Goal: Find specific page/section

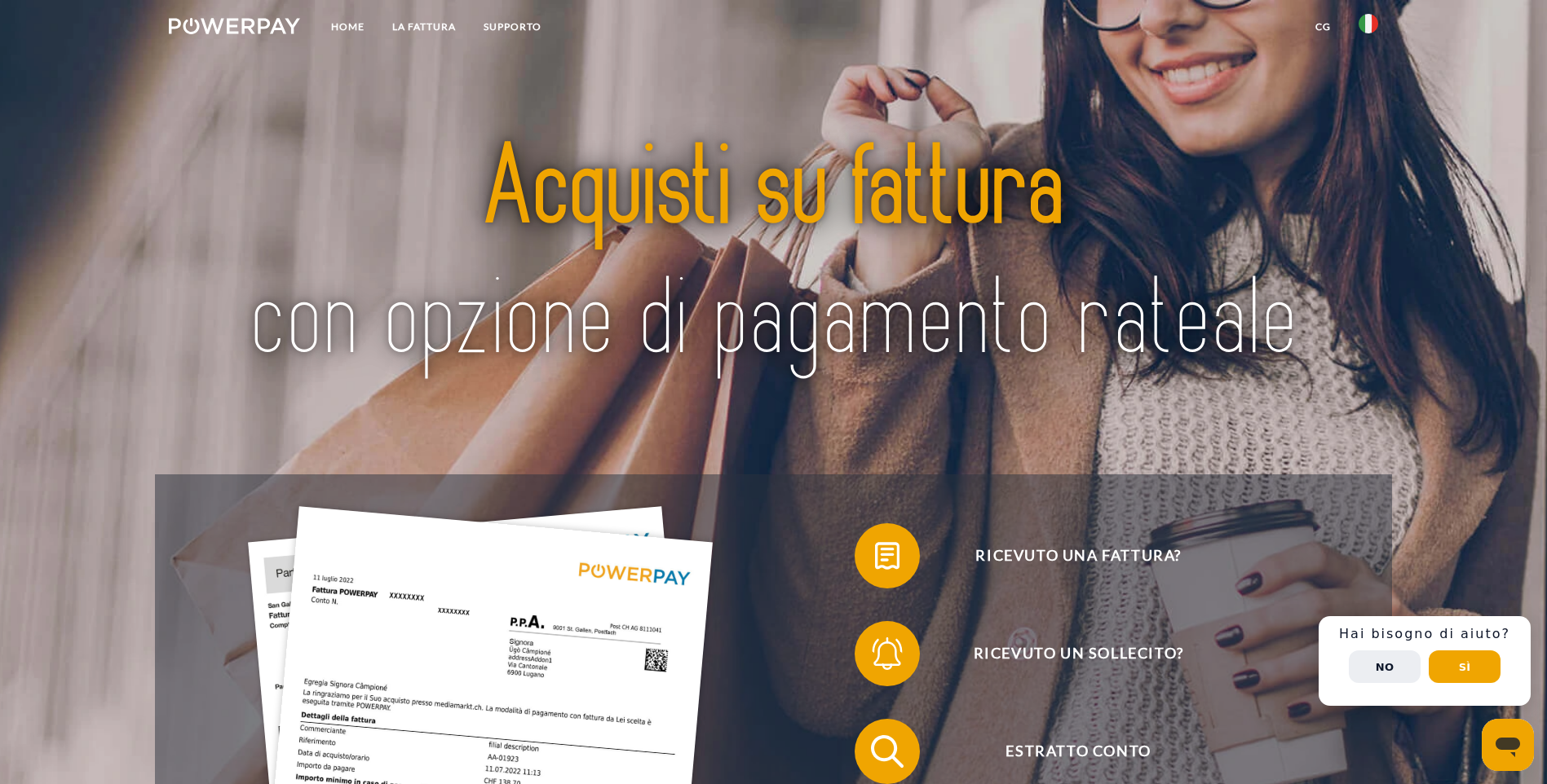
click at [1387, 671] on button "No" at bounding box center [1385, 667] width 72 height 33
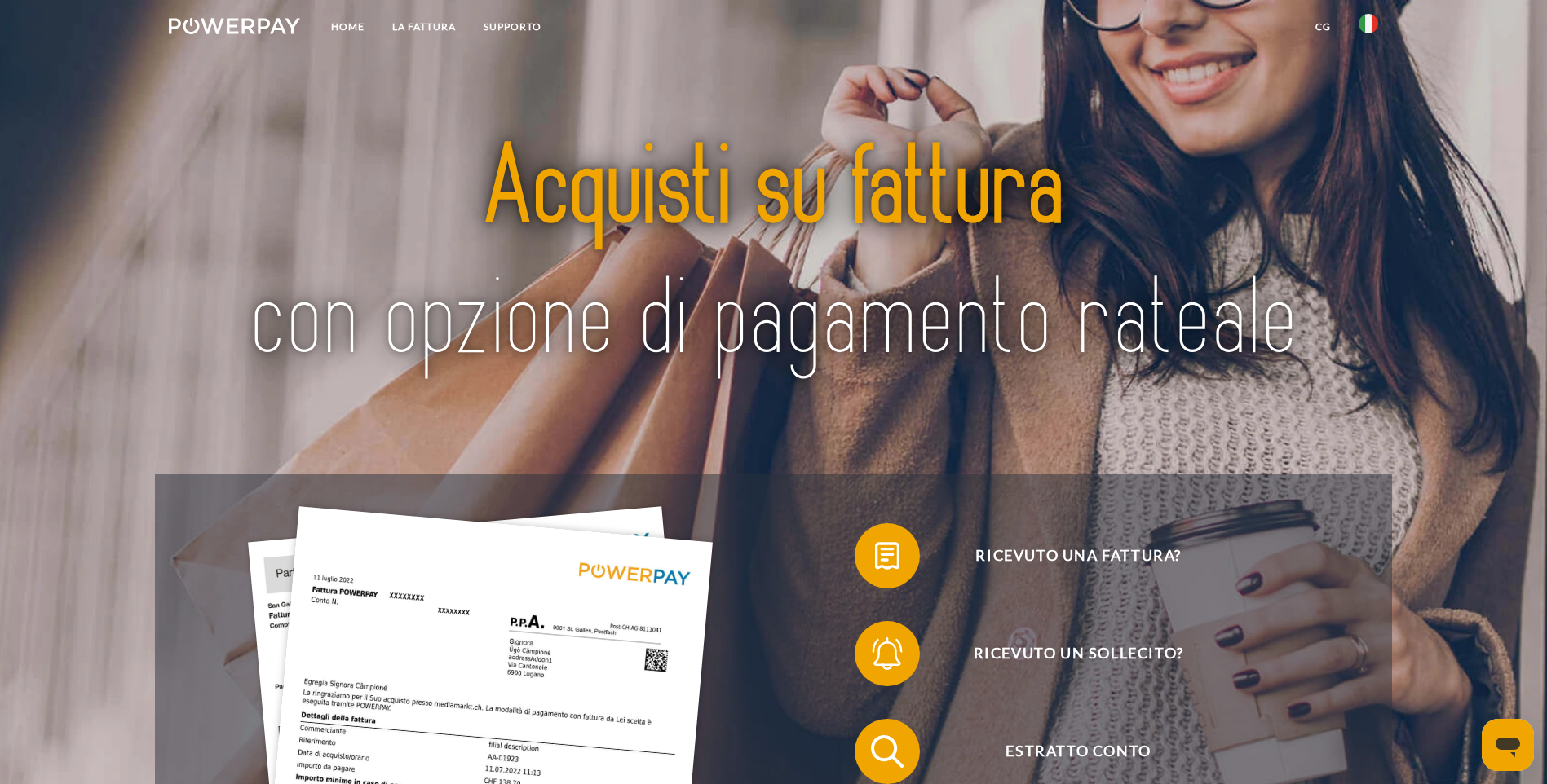
click at [1323, 27] on link "CG" at bounding box center [1322, 27] width 43 height 30
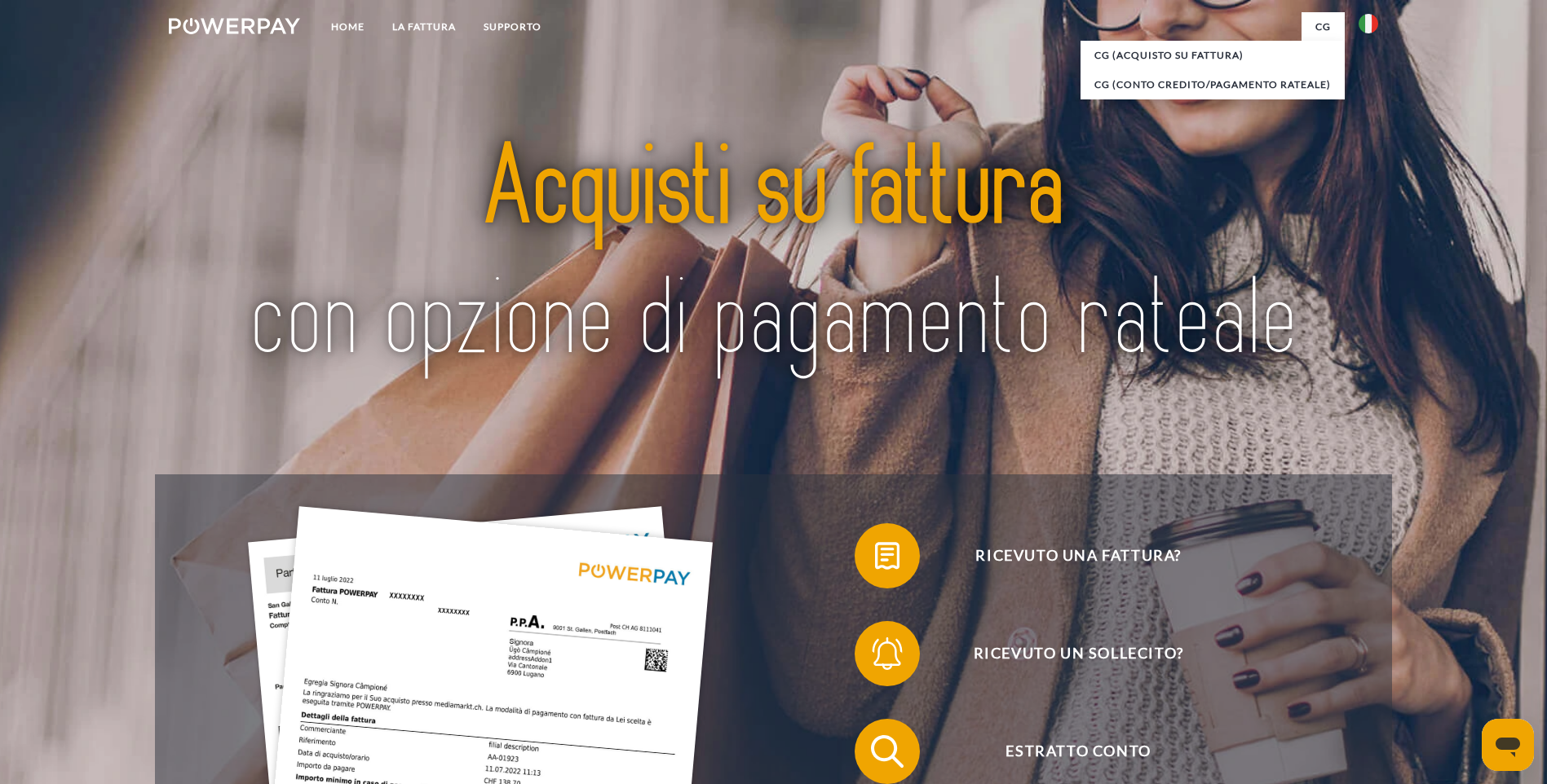
click at [245, 105] on img at bounding box center [774, 256] width 1091 height 355
click at [338, 24] on link "Home" at bounding box center [348, 27] width 61 height 30
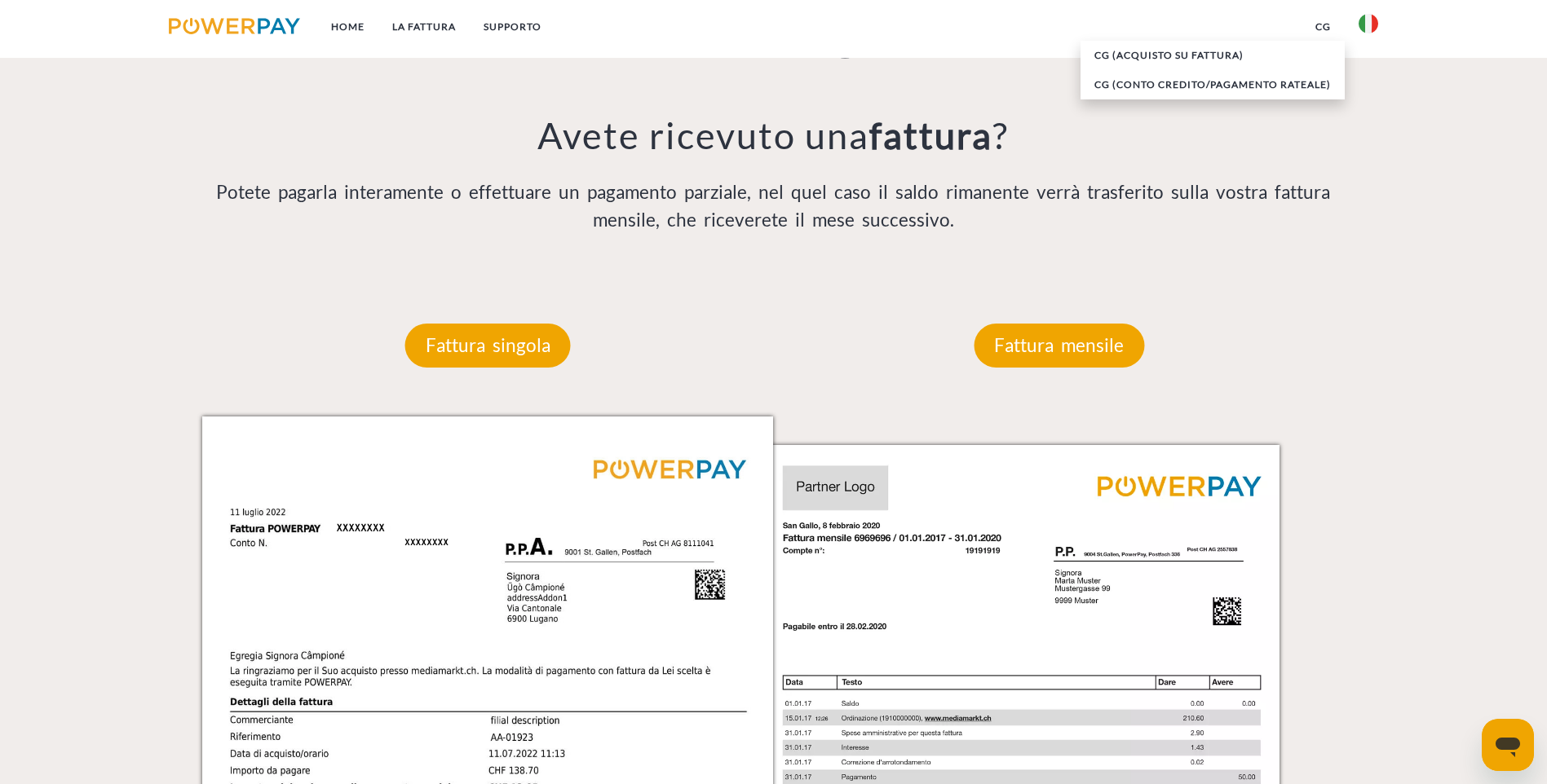
scroll to position [2057, 0]
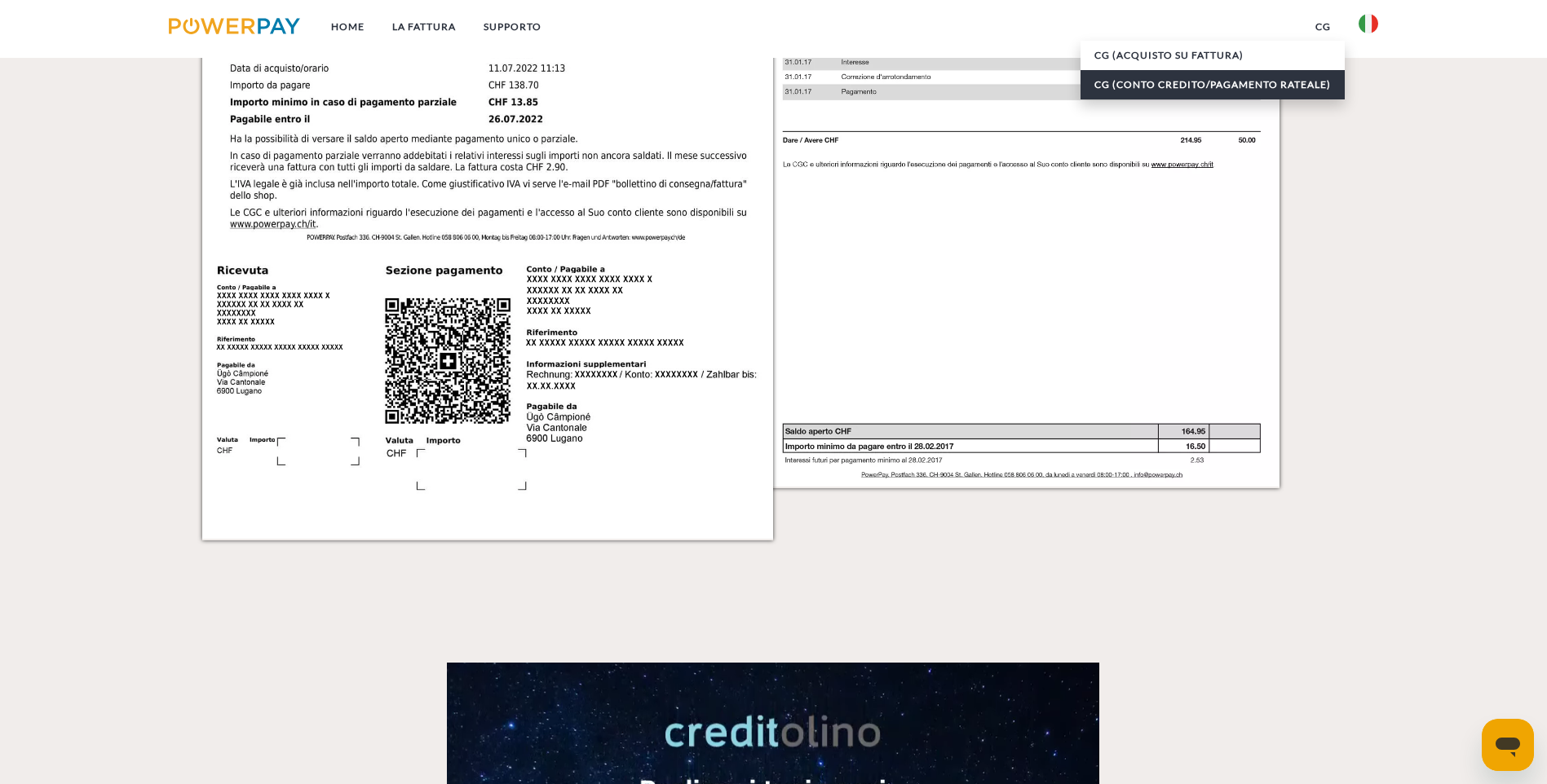
click at [1162, 82] on link "CG (Conto Credito/Pagamento rateale)" at bounding box center [1212, 85] width 264 height 30
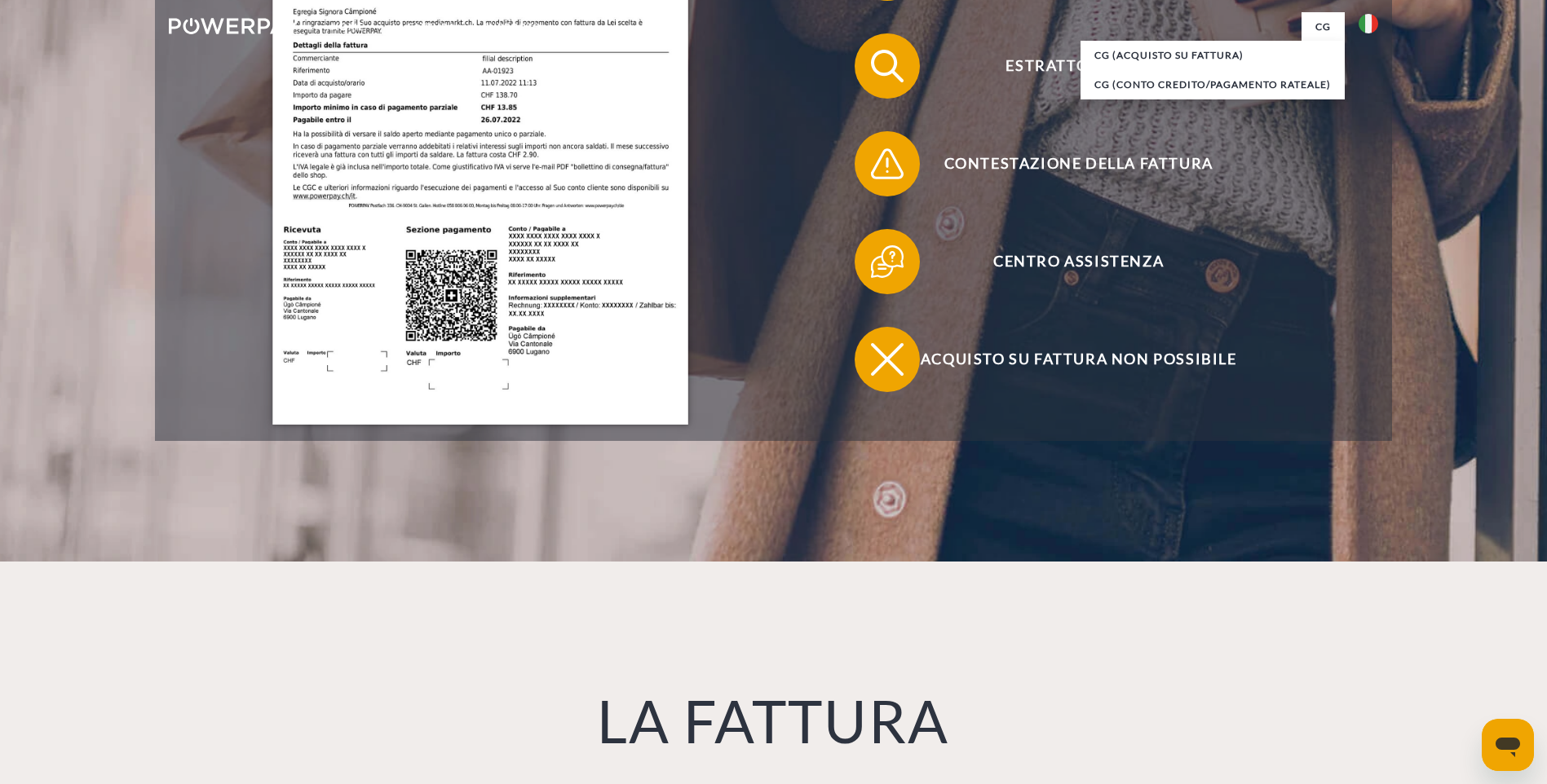
scroll to position [0, 0]
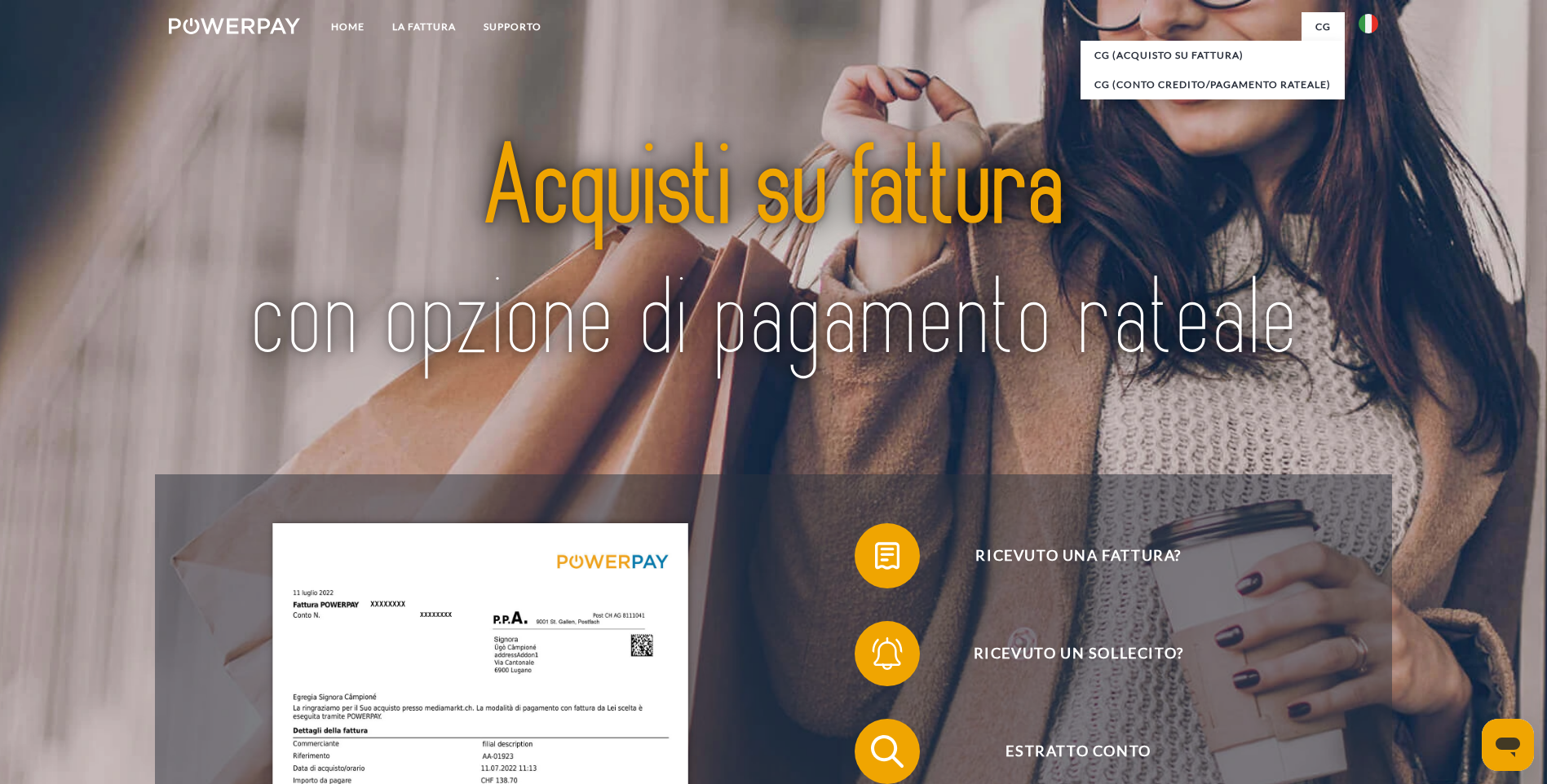
click at [227, 24] on img at bounding box center [234, 26] width 132 height 16
click at [348, 24] on link "Home" at bounding box center [348, 27] width 61 height 30
click at [253, 19] on img at bounding box center [234, 26] width 132 height 16
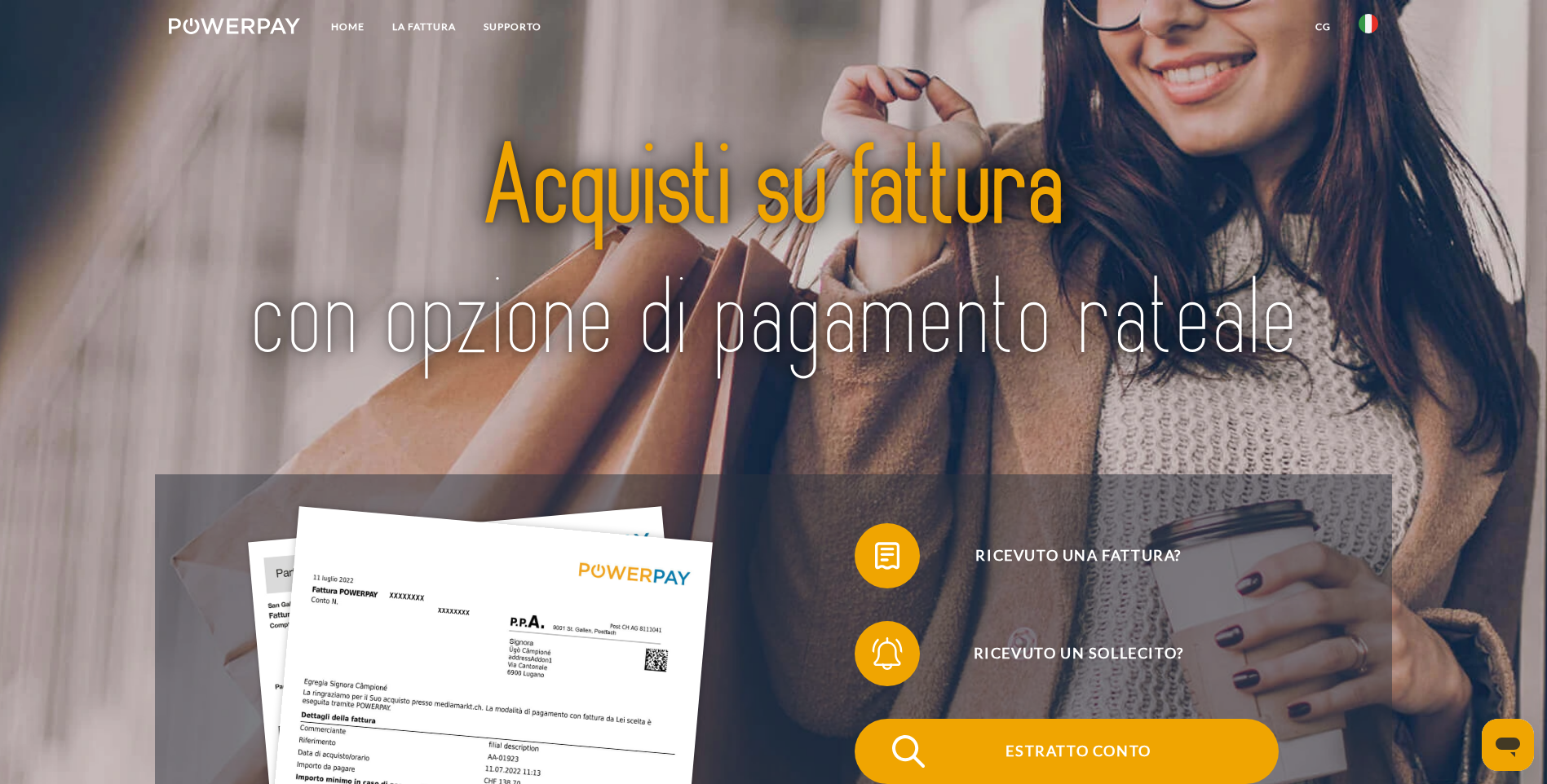
click at [878, 720] on span "Estratto conto" at bounding box center [1078, 752] width 400 height 65
